Goal: Entertainment & Leisure: Consume media (video, audio)

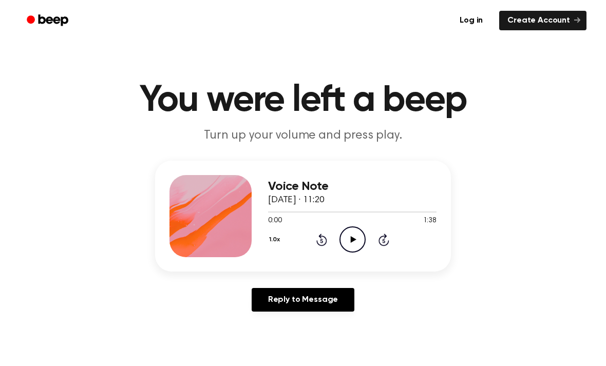
click at [360, 242] on icon "Play Audio" at bounding box center [353, 240] width 26 height 26
click at [349, 248] on icon "Pause Audio" at bounding box center [353, 240] width 26 height 26
click at [316, 244] on icon "Rewind 5 seconds" at bounding box center [321, 239] width 11 height 13
click at [352, 248] on icon "Play Audio" at bounding box center [353, 240] width 26 height 26
click at [346, 239] on icon "Pause Audio" at bounding box center [353, 240] width 26 height 26
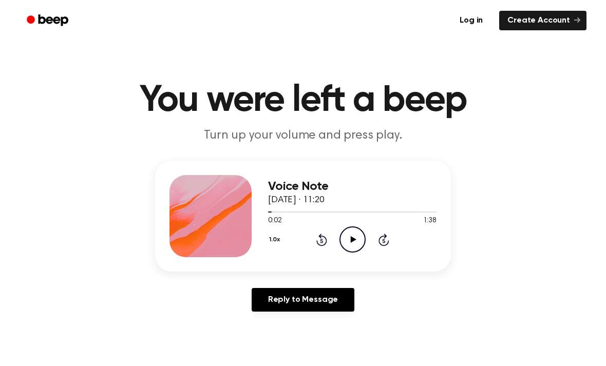
click at [323, 244] on icon "Rewind 5 seconds" at bounding box center [321, 239] width 11 height 13
click at [351, 252] on circle at bounding box center [352, 239] width 25 height 25
click at [352, 242] on icon "Pause Audio" at bounding box center [353, 240] width 26 height 26
click at [4, 242] on main "You were left a beep Turn up your volume and press play. Voice Note [DATE] · 11…" at bounding box center [303, 316] width 606 height 633
click at [310, 243] on div "1.0x Rewind 5 seconds Play Audio Skip 5 seconds" at bounding box center [352, 240] width 168 height 26
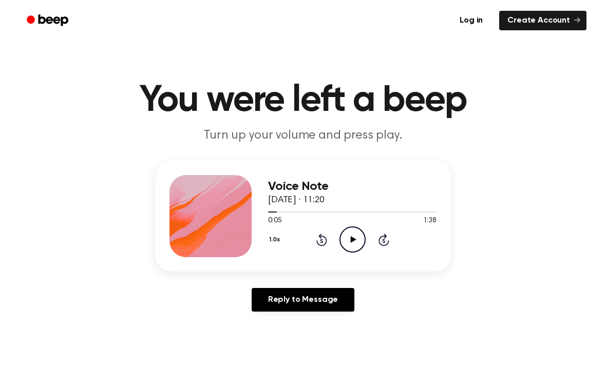
click at [321, 236] on icon at bounding box center [321, 240] width 11 height 12
click at [349, 249] on icon "Play Audio" at bounding box center [353, 240] width 26 height 26
click at [350, 240] on icon at bounding box center [352, 239] width 5 height 7
click at [318, 244] on icon at bounding box center [321, 240] width 11 height 12
click at [354, 246] on icon "Play Audio" at bounding box center [353, 240] width 26 height 26
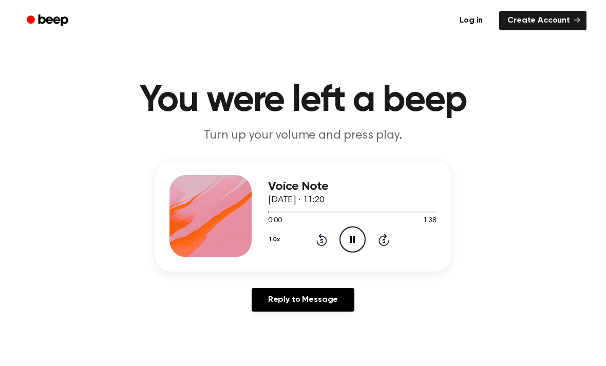
click at [340, 259] on div "Voice Note [DATE] · 11:20 0:00 1:38 Your browser does not support the [object O…" at bounding box center [303, 216] width 296 height 111
click at [353, 245] on icon "Pause Audio" at bounding box center [353, 240] width 26 height 26
click at [353, 243] on icon "Play Audio" at bounding box center [353, 240] width 26 height 26
click at [361, 238] on icon "Pause Audio" at bounding box center [353, 240] width 26 height 26
click at [356, 237] on icon "Play Audio" at bounding box center [353, 240] width 26 height 26
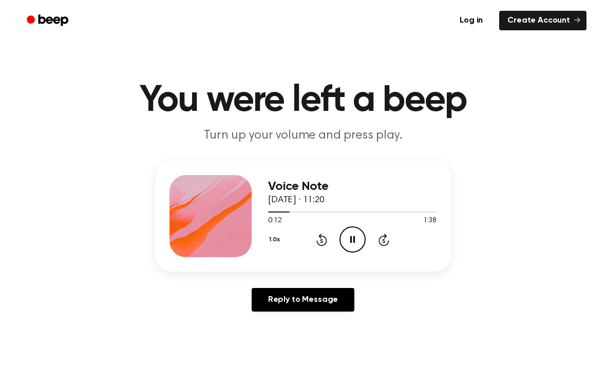
click at [350, 242] on icon at bounding box center [352, 239] width 5 height 7
click at [322, 237] on icon at bounding box center [321, 240] width 11 height 12
click at [354, 238] on icon "Play Audio" at bounding box center [353, 240] width 26 height 26
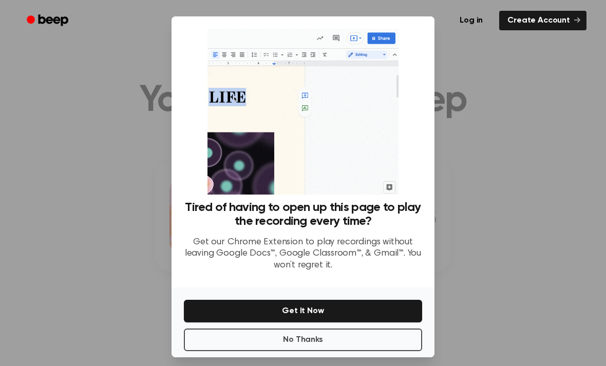
click at [383, 351] on button "No Thanks" at bounding box center [303, 340] width 238 height 23
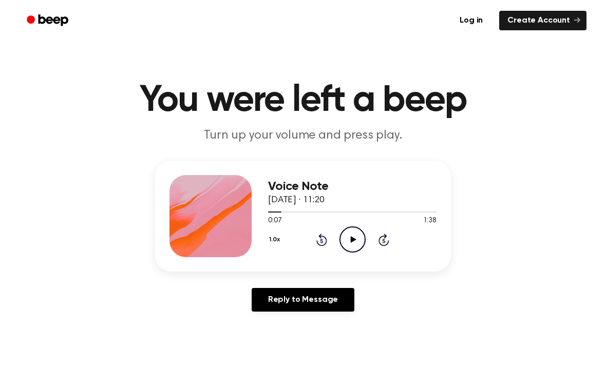
click at [351, 246] on icon "Play Audio" at bounding box center [353, 240] width 26 height 26
click at [351, 242] on icon at bounding box center [352, 239] width 5 height 7
click at [347, 245] on icon "Play Audio" at bounding box center [353, 240] width 26 height 26
click at [350, 238] on icon at bounding box center [352, 239] width 5 height 7
click at [320, 246] on icon at bounding box center [321, 240] width 11 height 12
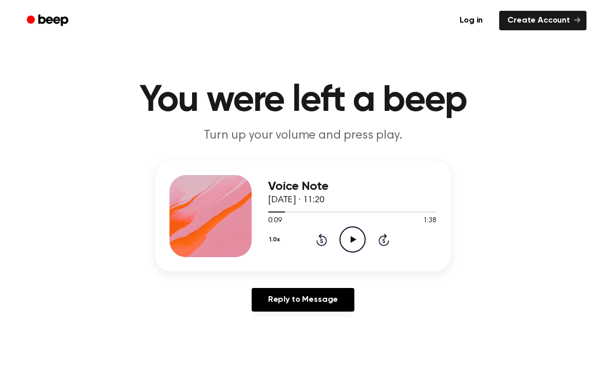
click at [353, 237] on icon "Play Audio" at bounding box center [353, 240] width 26 height 26
click at [357, 238] on icon "Pause Audio" at bounding box center [353, 240] width 26 height 26
click at [310, 253] on div "Voice Note [DATE] · 11:20 0:13 1:38 Your browser does not support the [object O…" at bounding box center [352, 216] width 168 height 82
click at [321, 237] on icon at bounding box center [321, 240] width 11 height 12
click at [350, 240] on icon "Play Audio" at bounding box center [353, 240] width 26 height 26
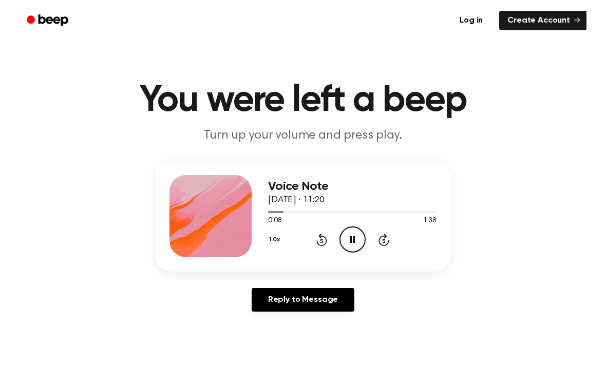
click at [352, 241] on icon "Pause Audio" at bounding box center [353, 240] width 26 height 26
click at [353, 242] on icon "Play Audio" at bounding box center [353, 240] width 26 height 26
click at [353, 240] on icon "Pause Audio" at bounding box center [353, 240] width 26 height 26
click at [350, 242] on icon "Play Audio" at bounding box center [353, 240] width 26 height 26
click at [355, 240] on icon "Pause Audio" at bounding box center [353, 240] width 26 height 26
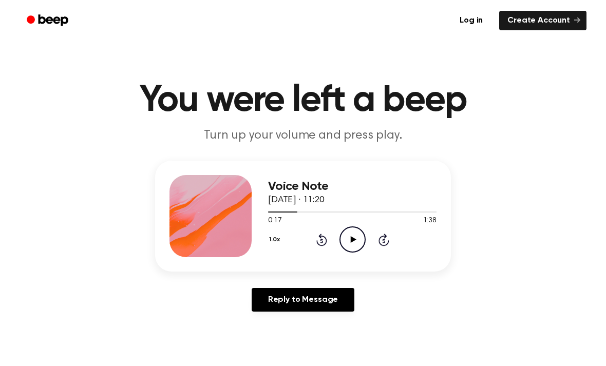
click at [318, 244] on icon at bounding box center [321, 240] width 11 height 12
click at [350, 246] on icon "Play Audio" at bounding box center [353, 240] width 26 height 26
click at [356, 237] on icon "Pause Audio" at bounding box center [353, 240] width 26 height 26
click at [323, 239] on icon "Rewind 5 seconds" at bounding box center [321, 239] width 11 height 13
click at [356, 237] on icon "Play Audio" at bounding box center [353, 240] width 26 height 26
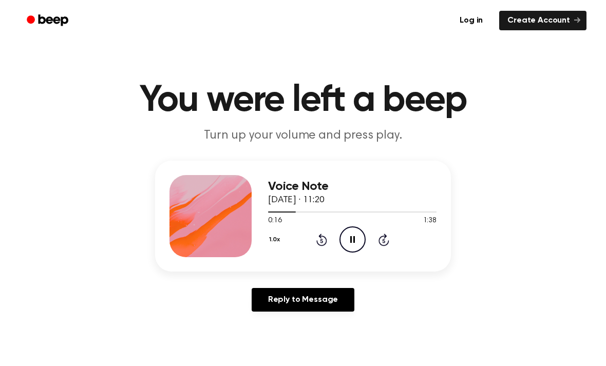
click at [356, 238] on icon "Pause Audio" at bounding box center [353, 240] width 26 height 26
click at [350, 242] on icon "Play Audio" at bounding box center [353, 240] width 26 height 26
click at [354, 239] on icon at bounding box center [352, 239] width 5 height 7
click at [347, 244] on icon "Play Audio" at bounding box center [353, 240] width 26 height 26
click at [355, 239] on icon "Pause Audio" at bounding box center [353, 240] width 26 height 26
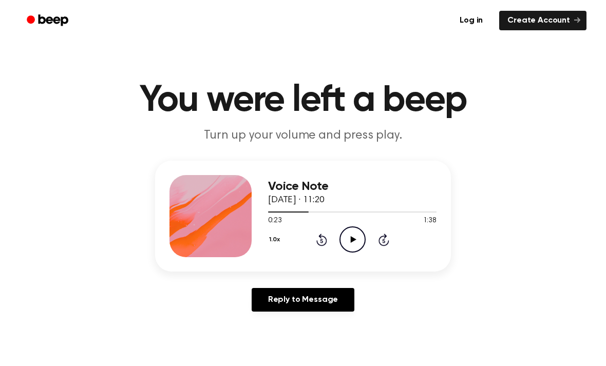
click at [354, 240] on icon at bounding box center [353, 239] width 6 height 7
click at [356, 237] on icon "Pause Audio" at bounding box center [353, 240] width 26 height 26
click at [319, 238] on icon "Rewind 5 seconds" at bounding box center [321, 239] width 11 height 13
click at [352, 241] on icon at bounding box center [353, 239] width 6 height 7
click at [344, 244] on icon "Pause Audio" at bounding box center [353, 240] width 26 height 26
